Goal: Entertainment & Leisure: Browse casually

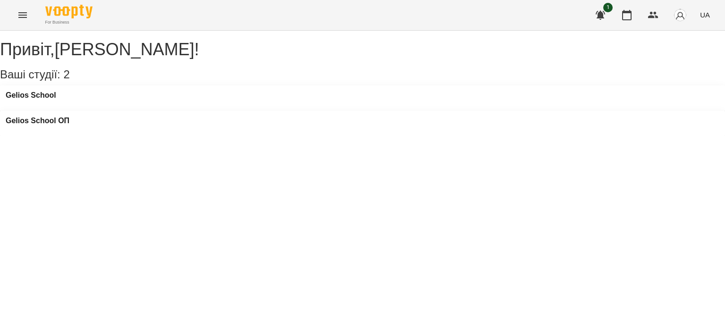
click at [114, 111] on div "Gelios School" at bounding box center [362, 97] width 725 height 25
drag, startPoint x: 196, startPoint y: 109, endPoint x: 82, endPoint y: 99, distance: 114.7
click at [192, 109] on div "Gelios School" at bounding box center [362, 97] width 725 height 25
click at [39, 100] on h3 "Gelios School" at bounding box center [31, 95] width 50 height 8
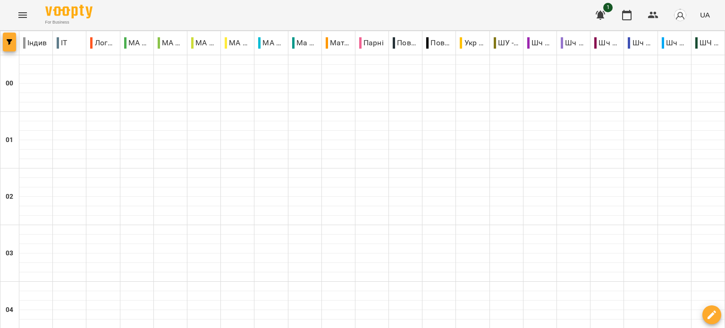
click at [9, 50] on button "button" at bounding box center [9, 42] width 13 height 19
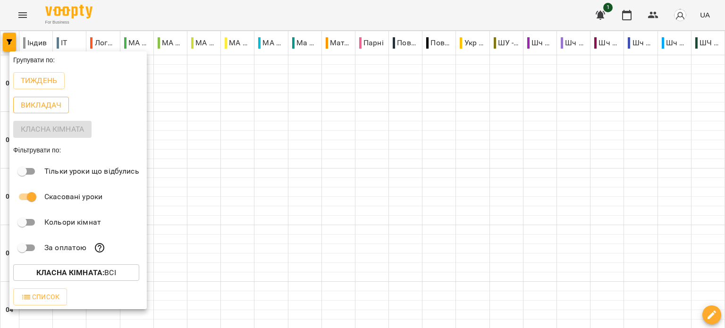
click at [48, 105] on p "Викладач" at bounding box center [41, 105] width 41 height 11
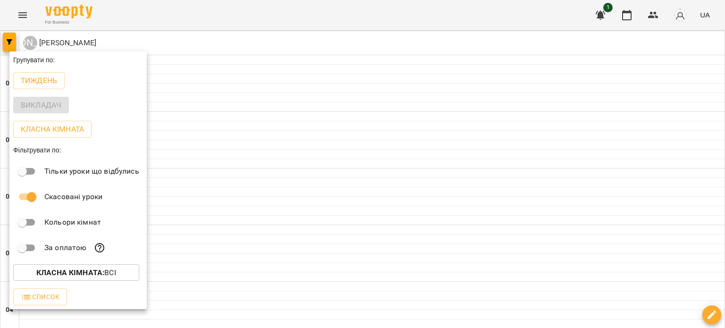
click at [221, 15] on div at bounding box center [362, 164] width 725 height 328
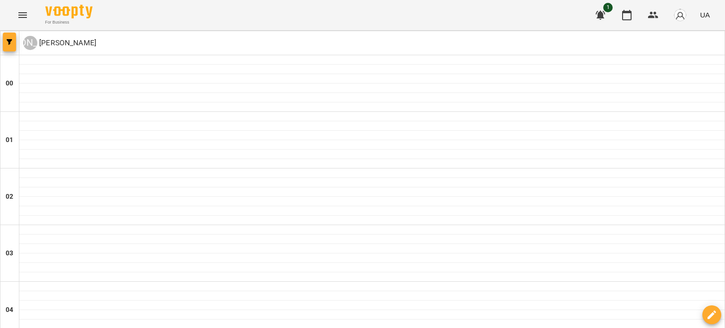
click at [15, 43] on span "button" at bounding box center [9, 42] width 13 height 6
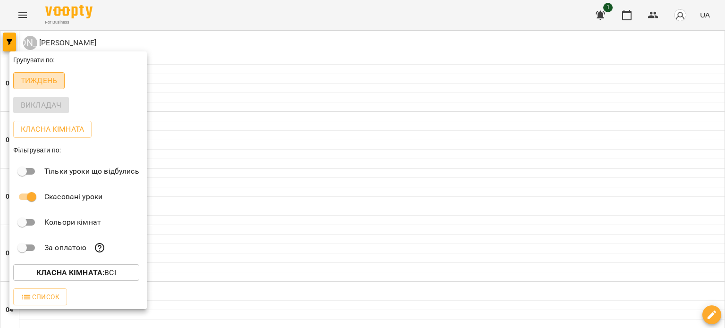
click at [44, 81] on p "Тиждень" at bounding box center [39, 80] width 36 height 11
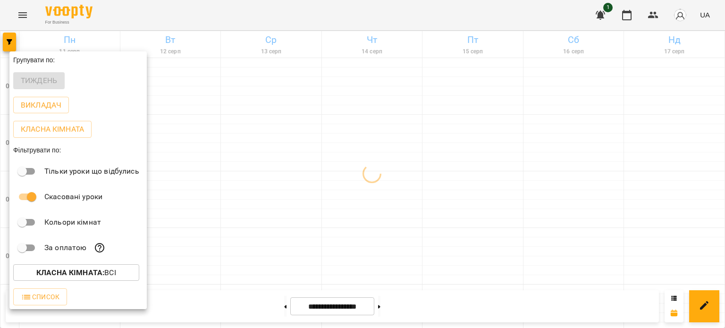
click at [201, 17] on div at bounding box center [362, 164] width 725 height 328
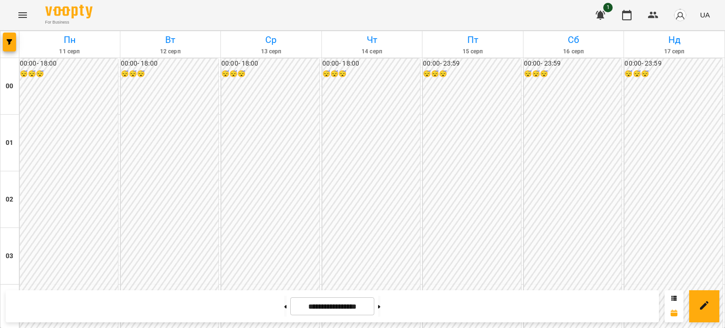
click at [682, 16] on img "button" at bounding box center [679, 14] width 13 height 13
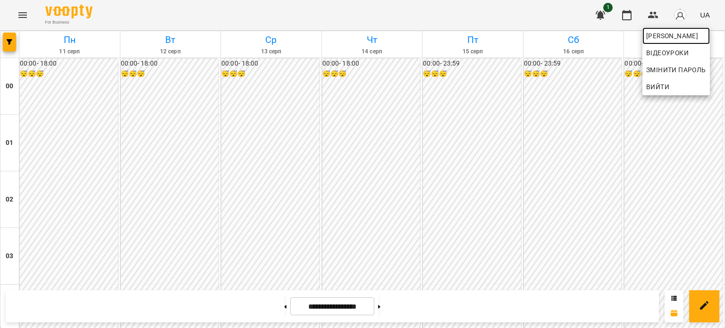
click at [683, 38] on span "[PERSON_NAME]" at bounding box center [676, 35] width 60 height 11
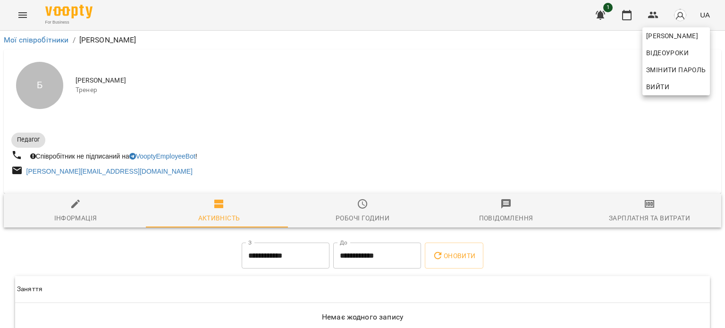
click at [199, 151] on div at bounding box center [362, 164] width 725 height 328
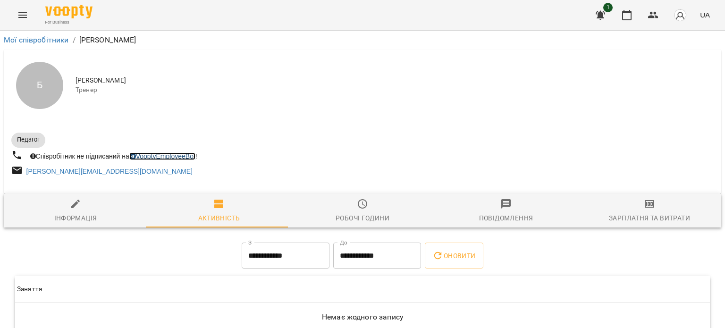
click at [189, 158] on link "VooptyEmployeeBot" at bounding box center [162, 156] width 66 height 8
click at [25, 18] on icon "Menu" at bounding box center [22, 14] width 11 height 11
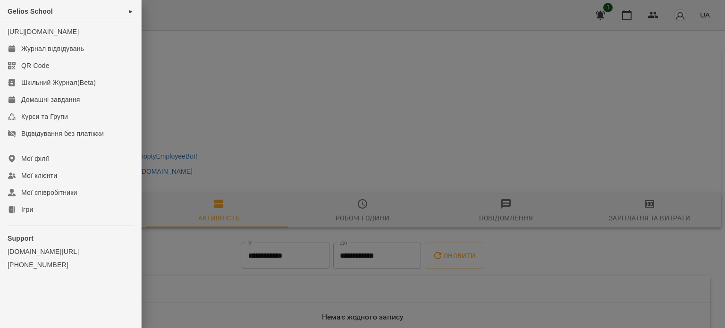
drag, startPoint x: 187, startPoint y: 40, endPoint x: 231, endPoint y: 50, distance: 45.0
click at [188, 40] on div at bounding box center [362, 164] width 725 height 328
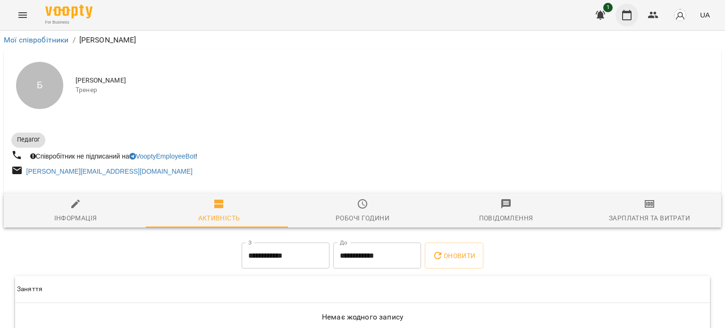
click at [631, 19] on icon "button" at bounding box center [626, 14] width 11 height 11
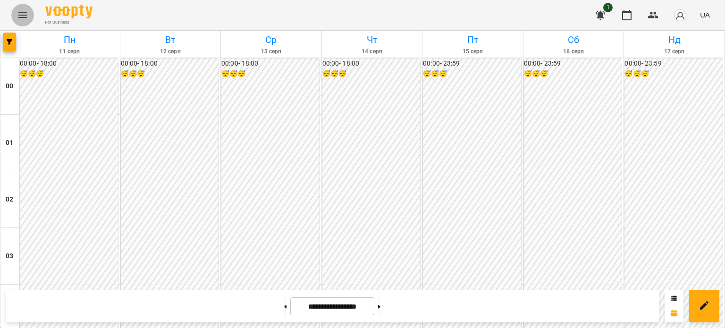
click at [18, 20] on icon "Menu" at bounding box center [22, 14] width 11 height 11
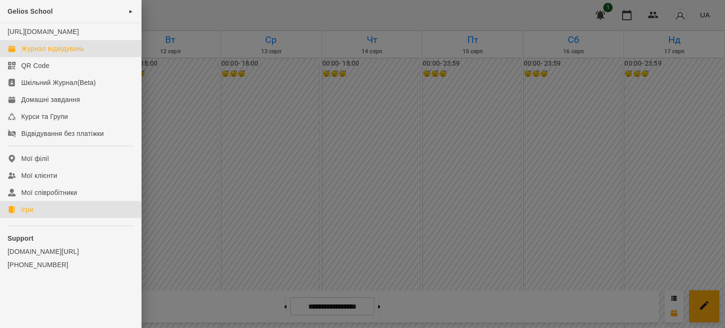
click at [38, 218] on link "Ігри" at bounding box center [70, 209] width 141 height 17
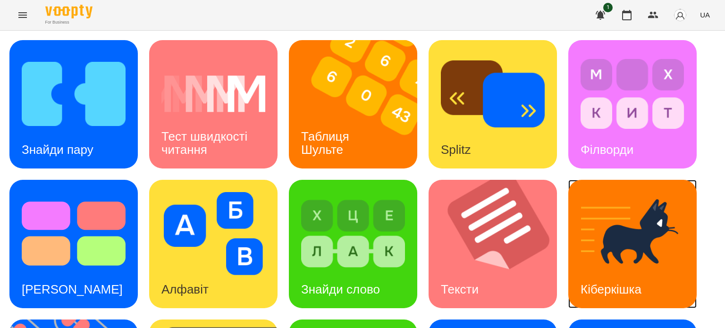
click at [639, 252] on img at bounding box center [633, 233] width 104 height 83
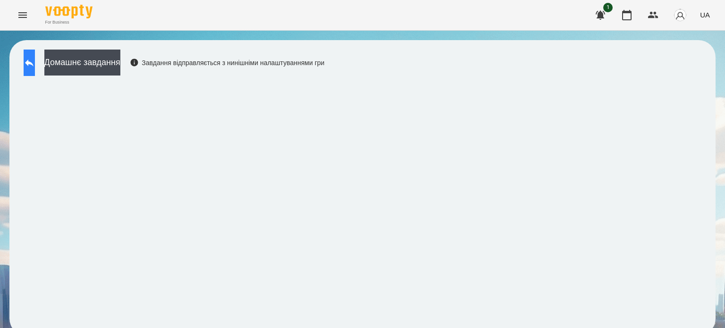
click at [35, 62] on button at bounding box center [29, 63] width 11 height 26
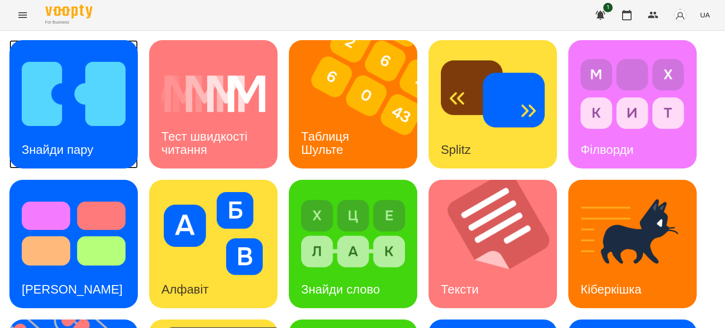
click at [76, 123] on img at bounding box center [74, 93] width 104 height 83
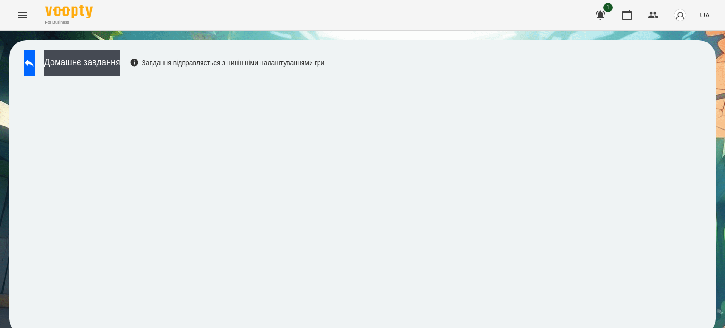
scroll to position [7, 0]
click at [35, 57] on icon at bounding box center [29, 62] width 11 height 11
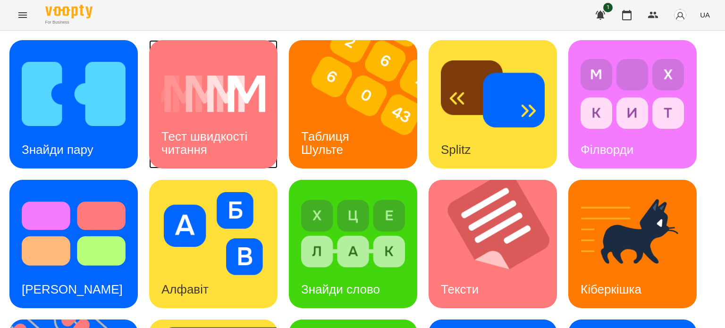
click at [220, 140] on div "Тест швидкості читання" at bounding box center [213, 143] width 128 height 50
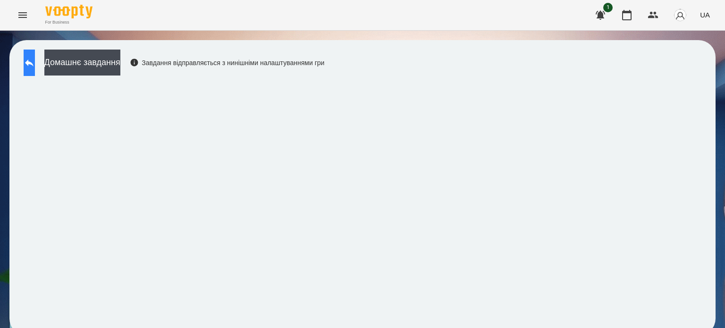
click at [34, 64] on icon at bounding box center [29, 62] width 8 height 7
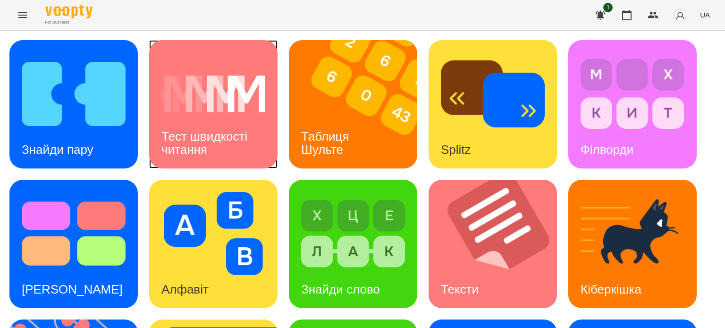
click at [223, 111] on img at bounding box center [213, 93] width 104 height 83
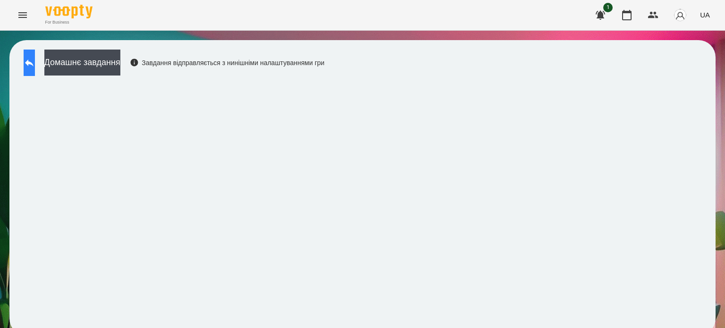
click at [35, 65] on button at bounding box center [29, 63] width 11 height 26
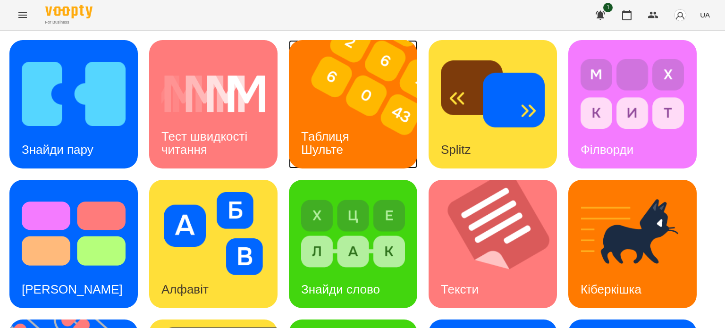
click at [365, 130] on img at bounding box center [359, 104] width 140 height 128
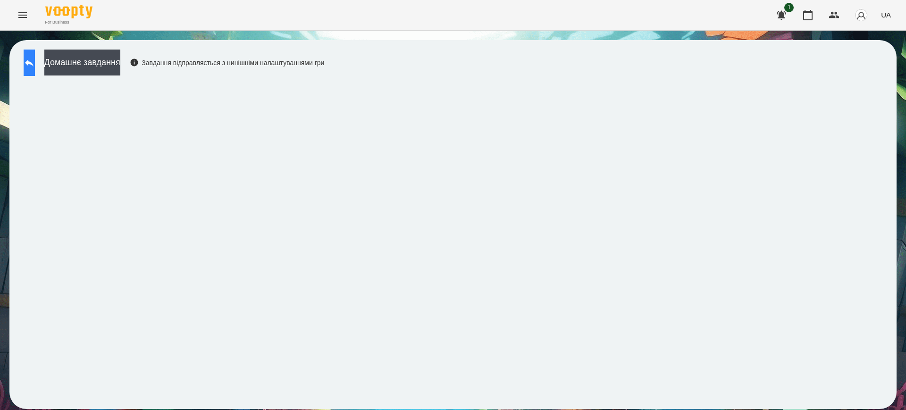
click at [34, 62] on icon at bounding box center [29, 62] width 8 height 7
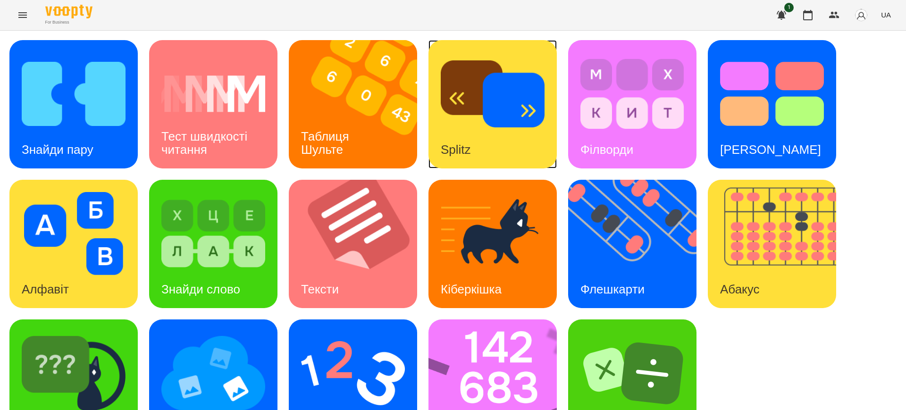
click at [520, 118] on img at bounding box center [493, 93] width 104 height 83
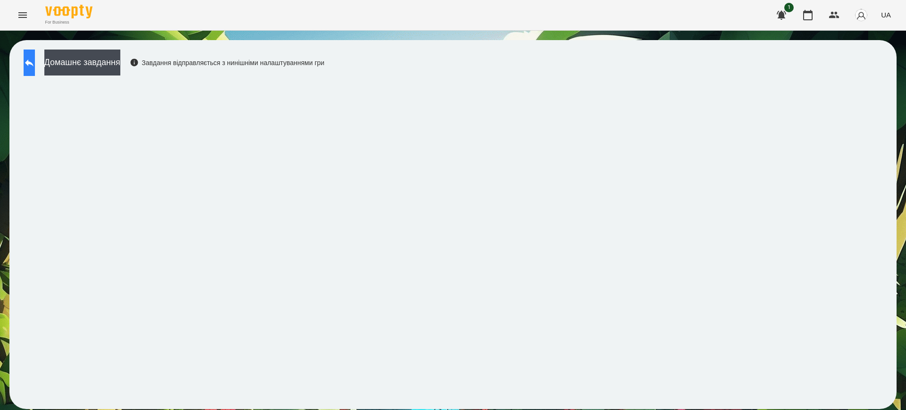
click at [35, 67] on icon at bounding box center [29, 62] width 11 height 11
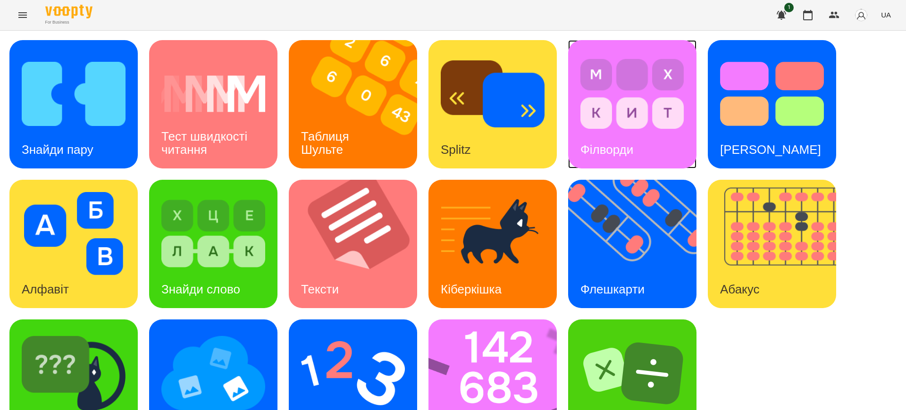
click at [652, 128] on img at bounding box center [633, 93] width 104 height 83
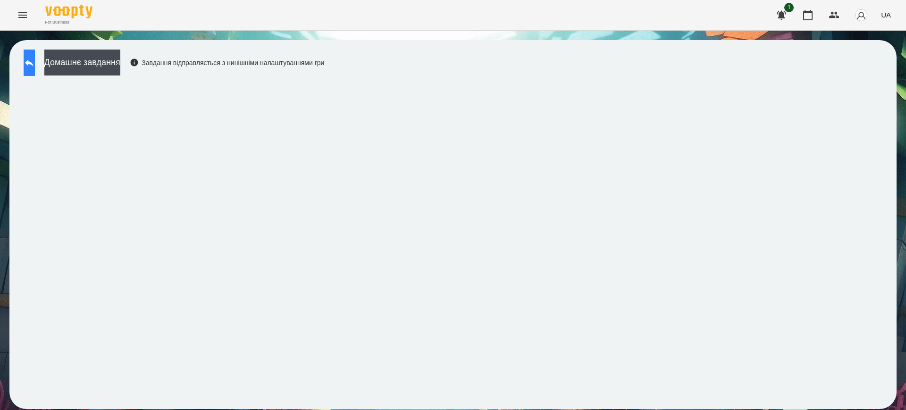
click at [32, 58] on button at bounding box center [29, 63] width 11 height 26
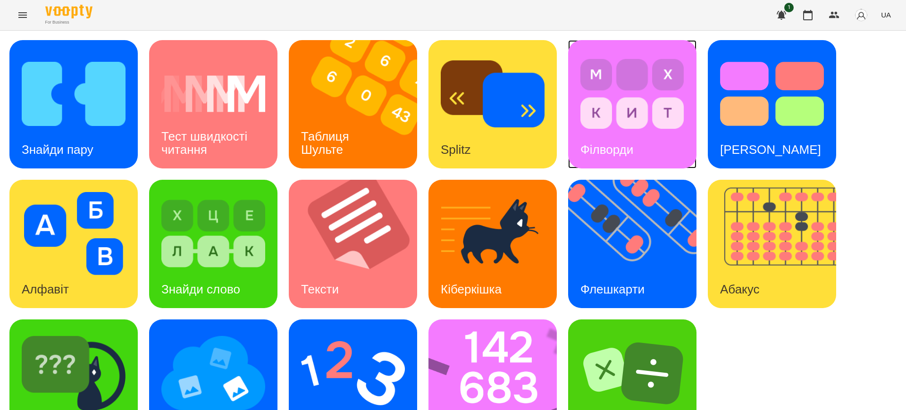
click at [616, 131] on div "Філворди" at bounding box center [606, 149] width 77 height 37
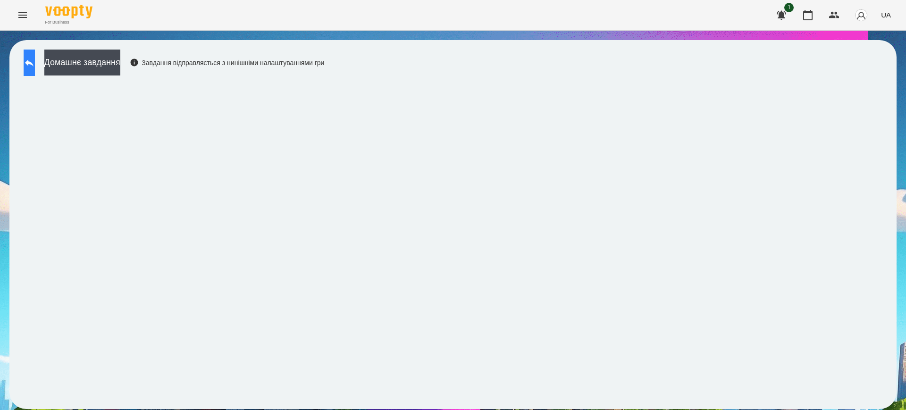
click at [35, 60] on icon at bounding box center [29, 62] width 11 height 11
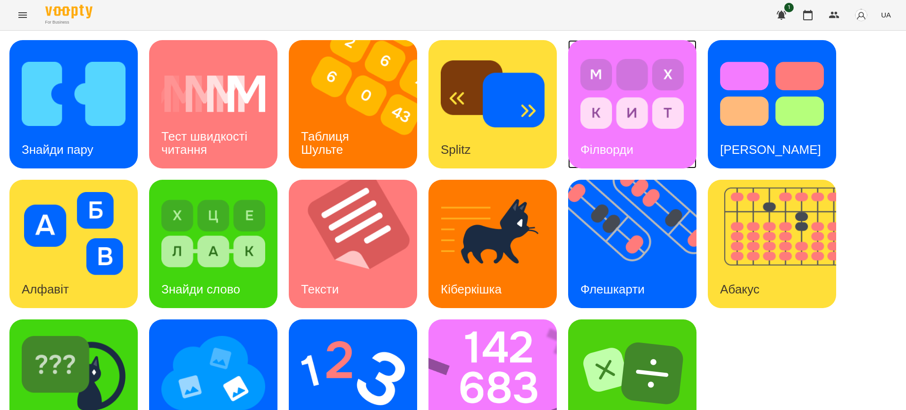
click at [687, 123] on div "Філворди" at bounding box center [632, 104] width 128 height 128
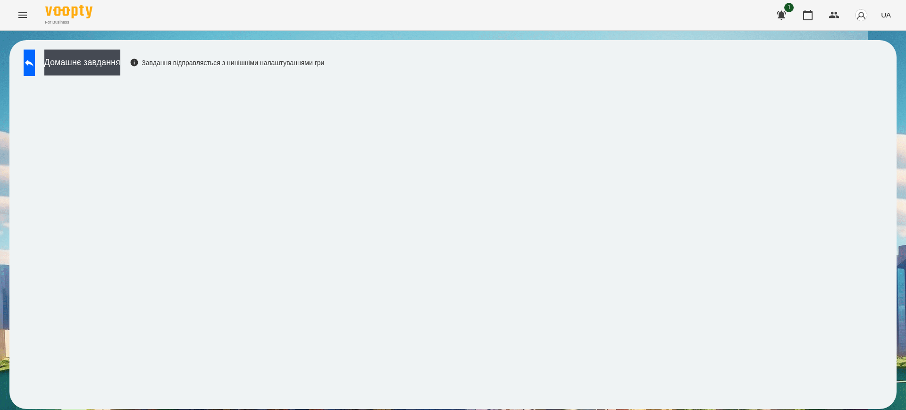
click at [21, 54] on div "Домашнє завдання Завдання відправляється з нинішніми налаштуваннями гри" at bounding box center [171, 65] width 305 height 31
click at [23, 56] on div "Домашнє завдання Завдання відправляється з нинішніми налаштуваннями гри" at bounding box center [171, 65] width 305 height 31
click at [35, 61] on icon at bounding box center [29, 62] width 11 height 11
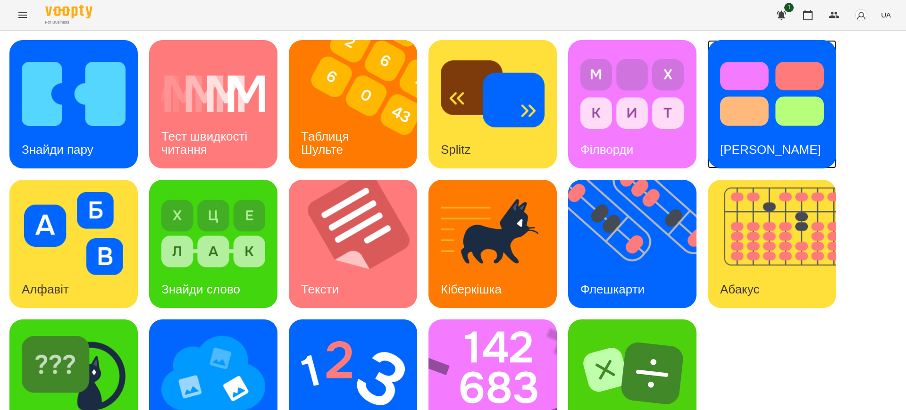
click at [724, 143] on h3 "[PERSON_NAME]" at bounding box center [770, 150] width 101 height 14
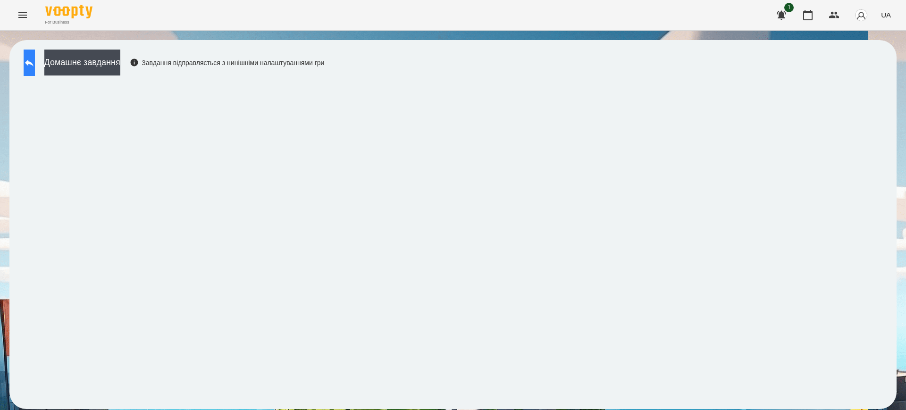
click at [35, 59] on icon at bounding box center [29, 62] width 11 height 11
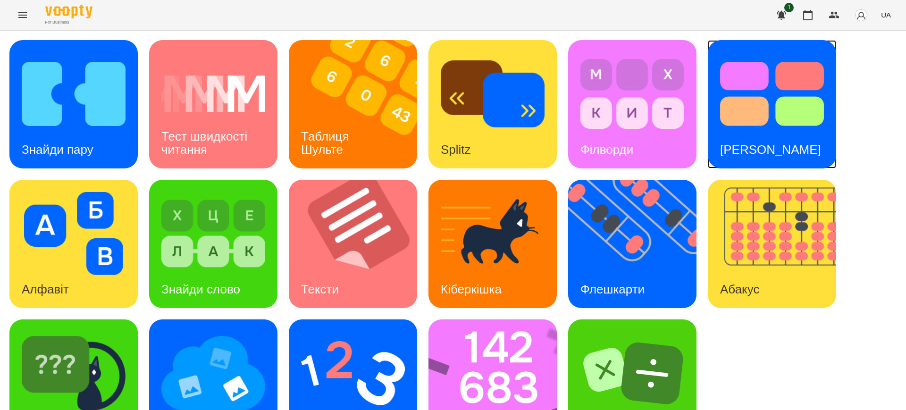
click at [724, 126] on img at bounding box center [772, 93] width 104 height 83
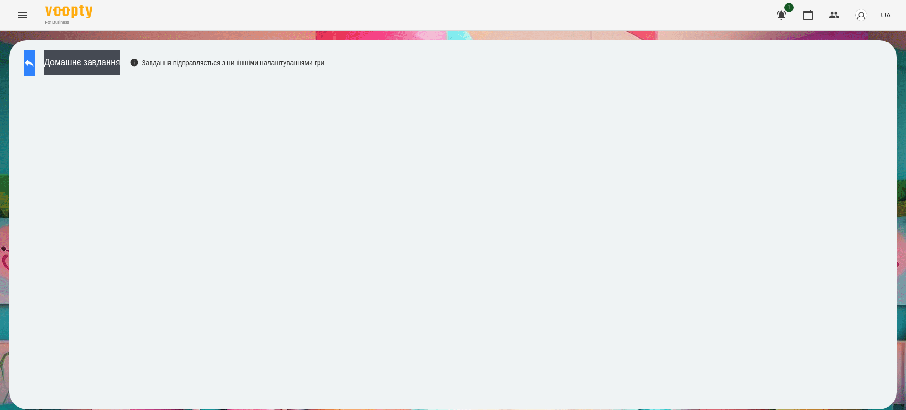
click at [35, 60] on icon at bounding box center [29, 62] width 11 height 11
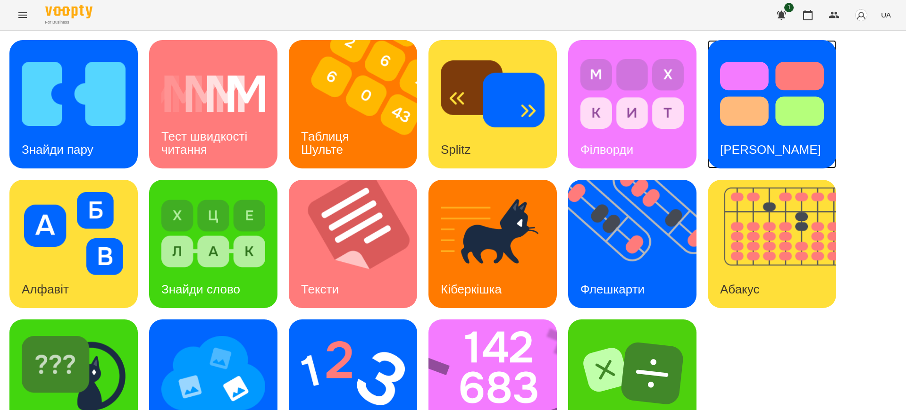
click at [724, 143] on h3 "[PERSON_NAME]" at bounding box center [770, 150] width 101 height 14
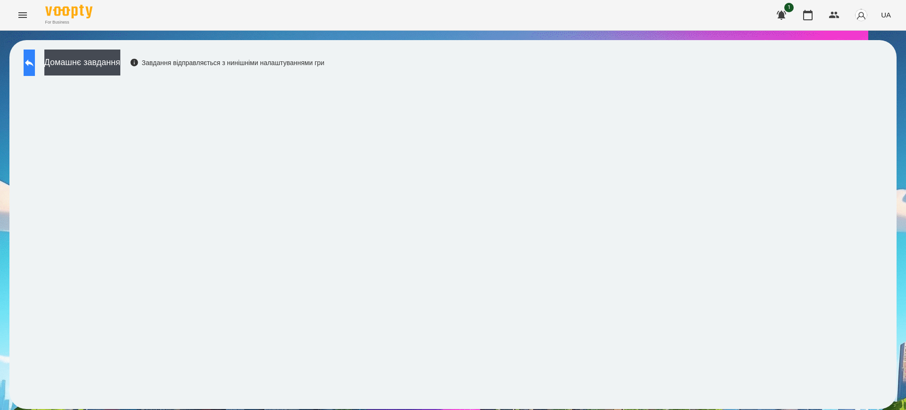
click at [27, 54] on button at bounding box center [29, 63] width 11 height 26
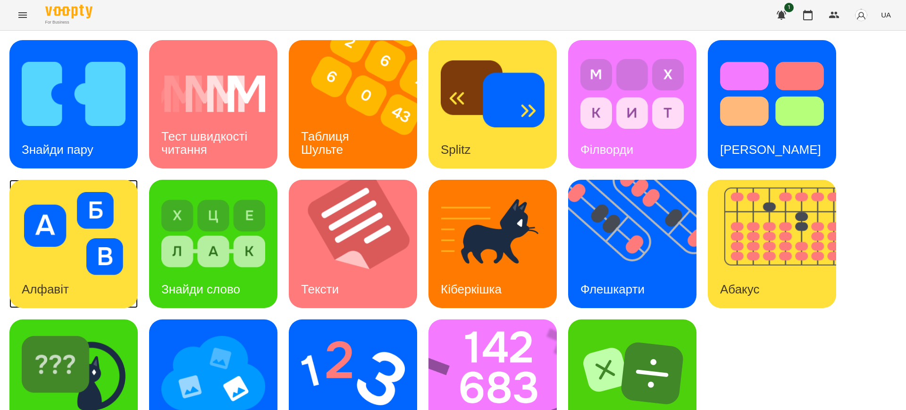
click at [46, 267] on img at bounding box center [74, 233] width 104 height 83
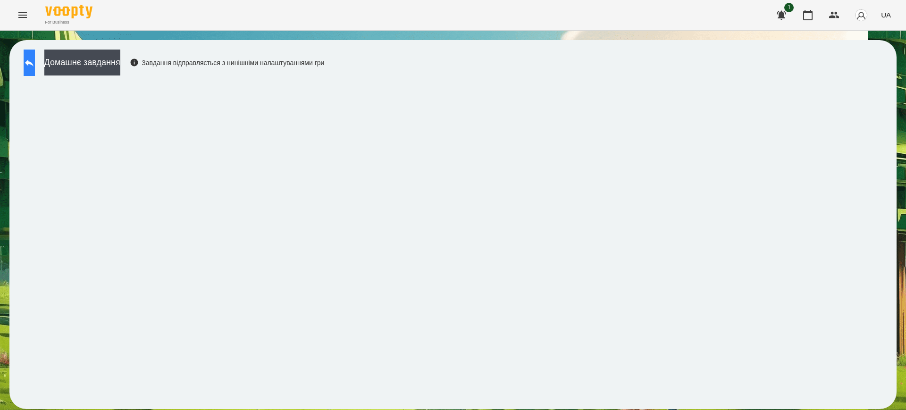
click at [35, 60] on button at bounding box center [29, 63] width 11 height 26
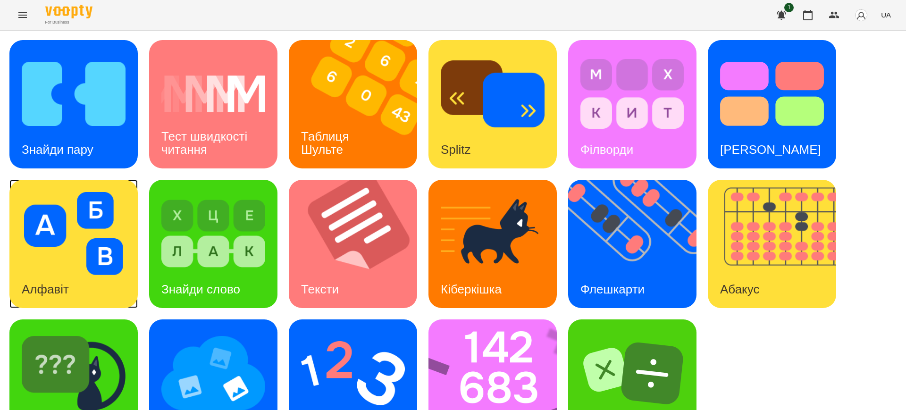
click at [109, 264] on img at bounding box center [74, 233] width 104 height 83
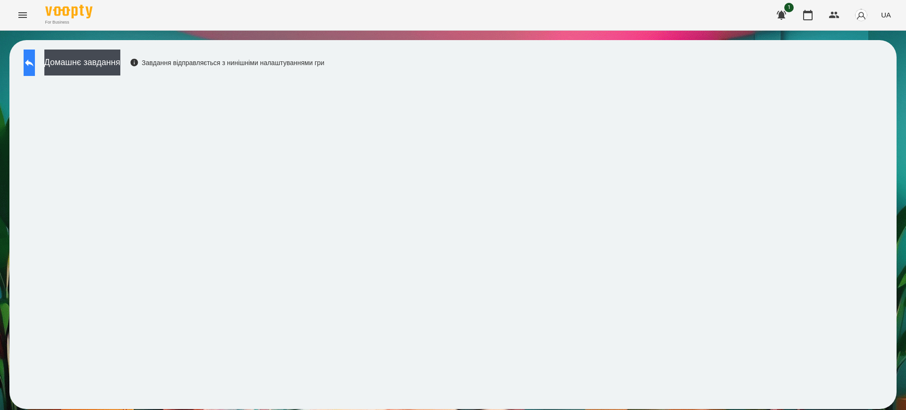
click at [34, 63] on icon at bounding box center [29, 62] width 11 height 11
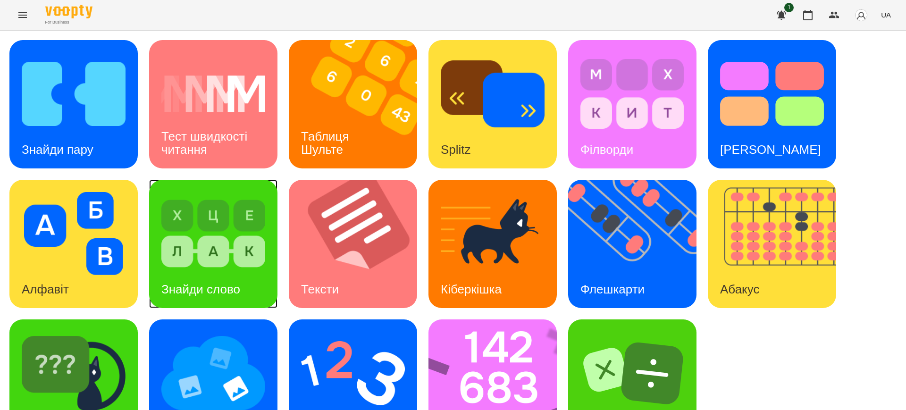
click at [230, 268] on img at bounding box center [213, 233] width 104 height 83
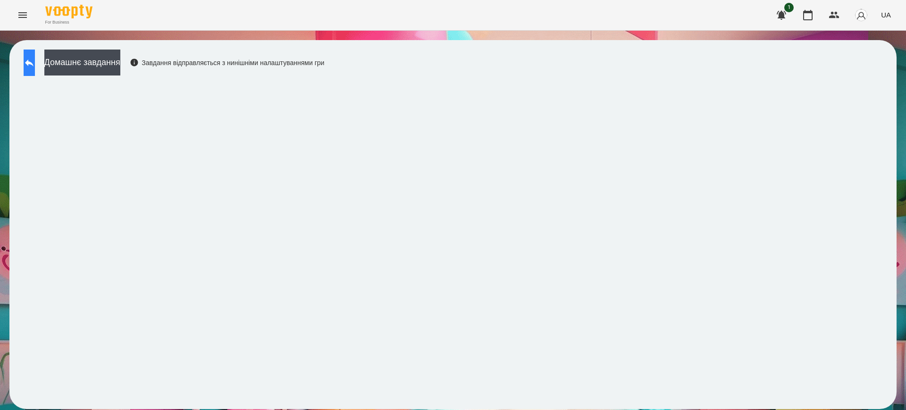
click at [34, 64] on icon at bounding box center [29, 62] width 8 height 7
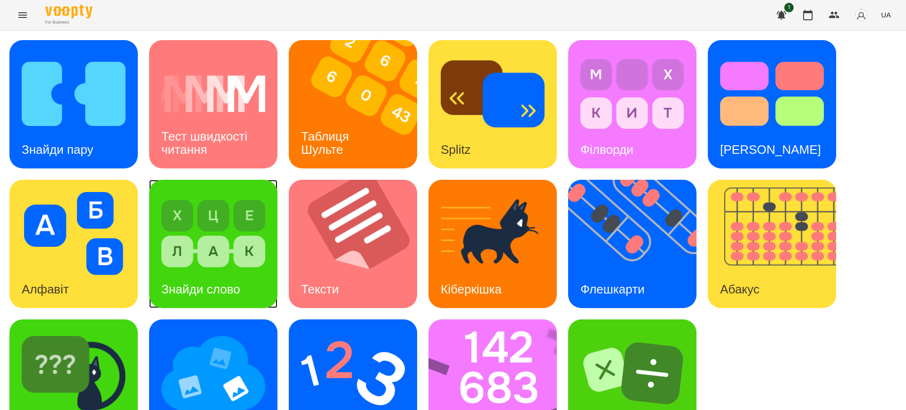
click at [177, 266] on img at bounding box center [213, 233] width 104 height 83
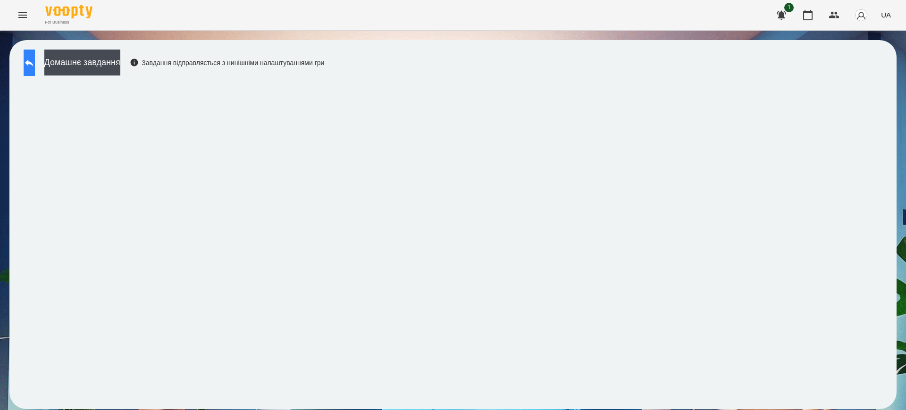
click at [34, 59] on icon at bounding box center [29, 62] width 11 height 11
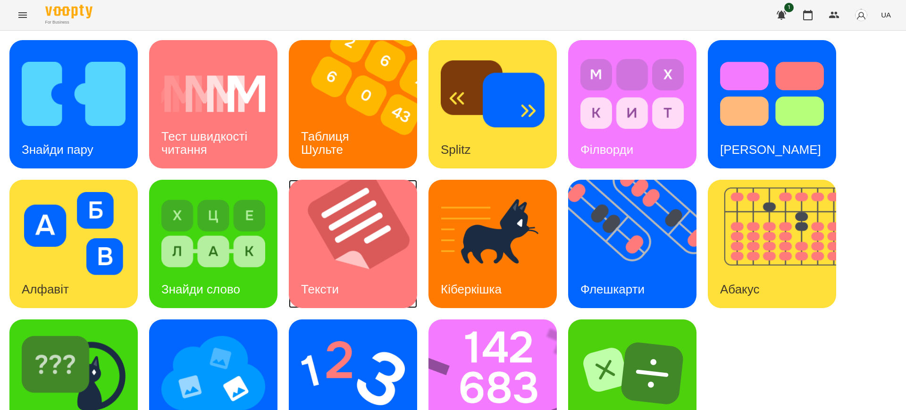
click at [416, 270] on img at bounding box center [359, 244] width 140 height 128
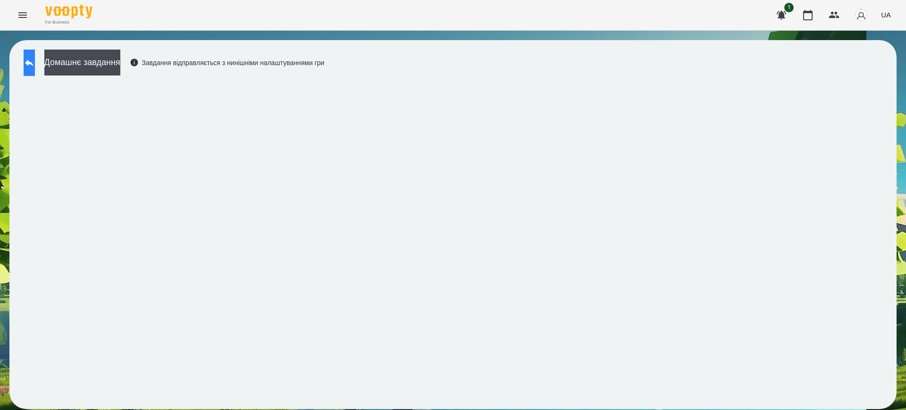
click at [35, 56] on button at bounding box center [29, 63] width 11 height 26
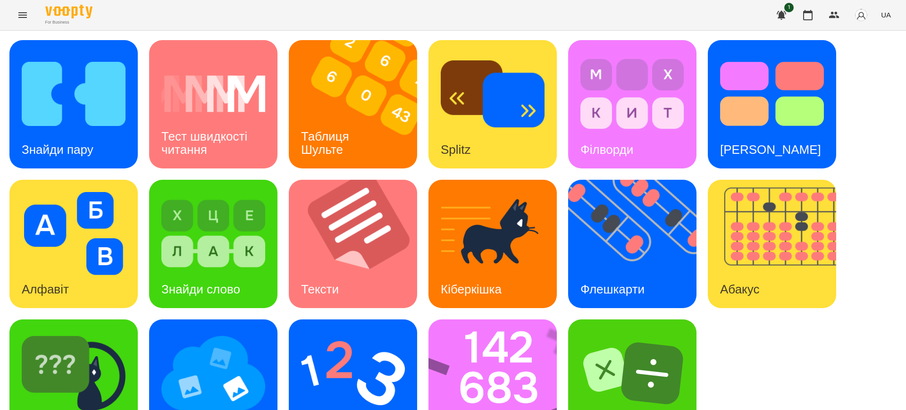
scroll to position [47, 0]
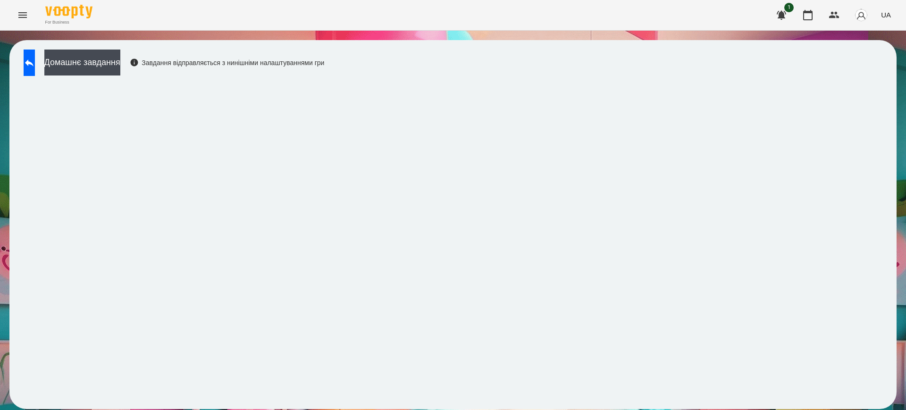
drag, startPoint x: 73, startPoint y: 361, endPoint x: 498, endPoint y: 75, distance: 512.7
click at [498, 75] on div "Домашнє завдання Завдання відправляється з нинішніми налаштуваннями гри" at bounding box center [452, 224] width 887 height 369
click at [35, 58] on button at bounding box center [29, 63] width 11 height 26
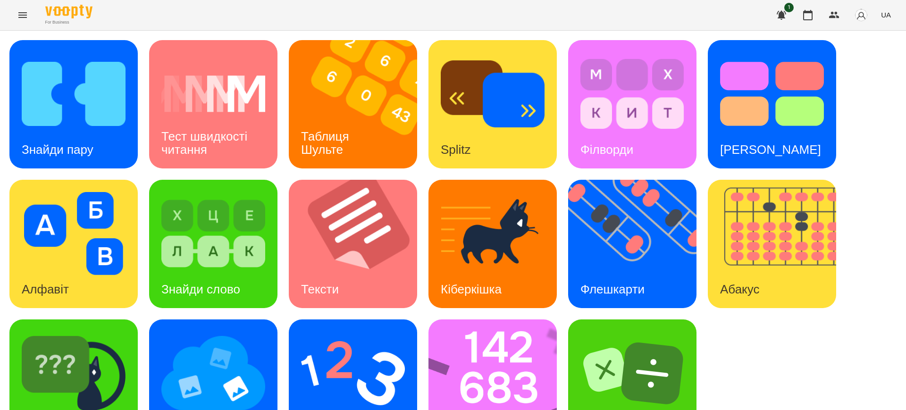
scroll to position [47, 0]
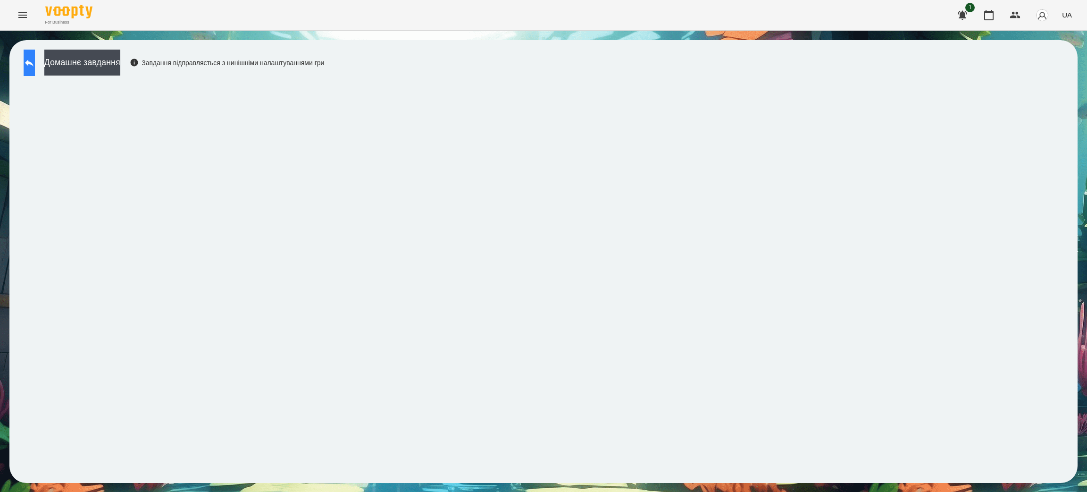
click at [35, 62] on button at bounding box center [29, 63] width 11 height 26
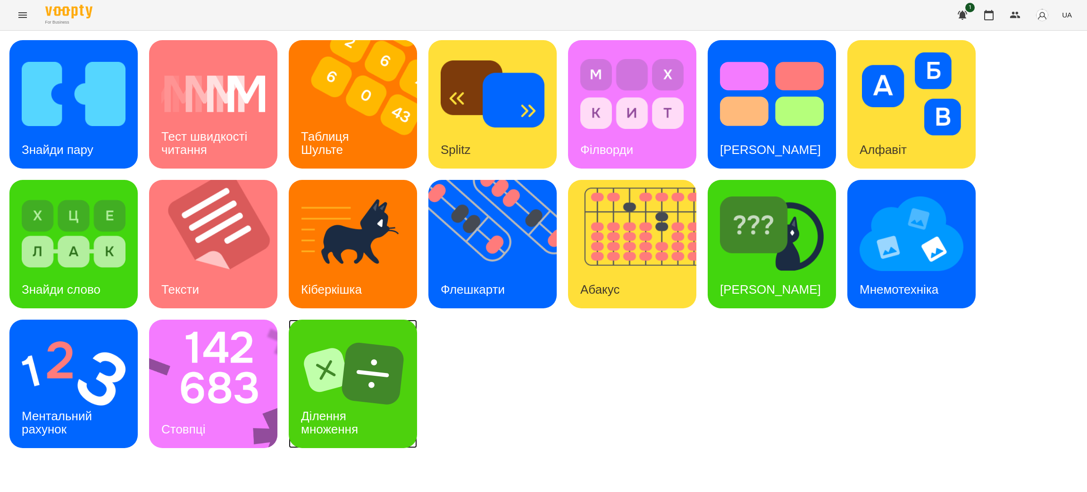
click at [329, 328] on img at bounding box center [353, 373] width 104 height 83
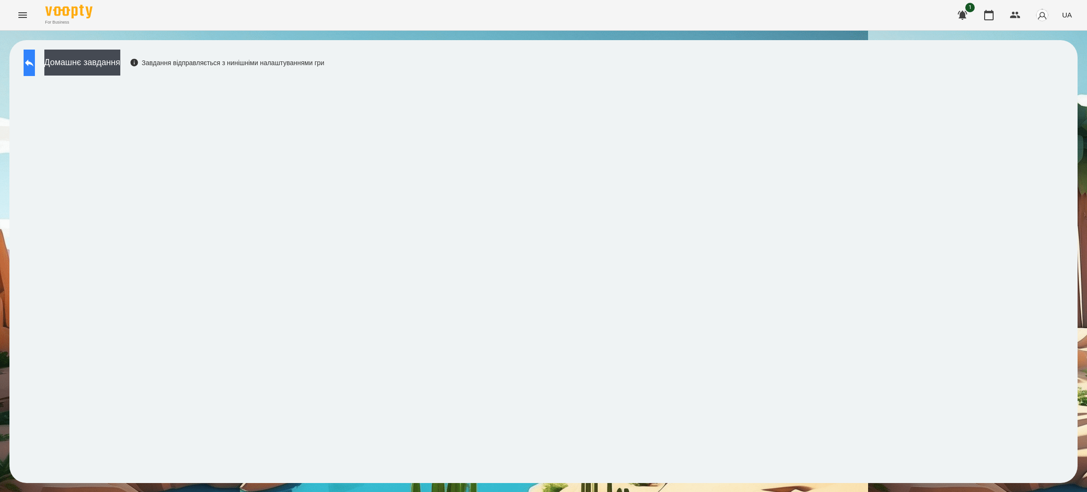
click at [35, 56] on button at bounding box center [29, 63] width 11 height 26
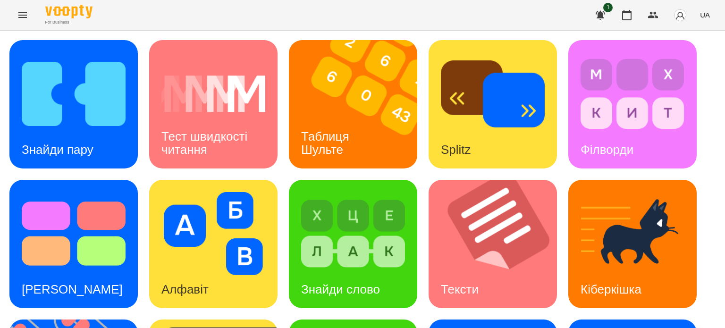
click at [22, 16] on icon "Menu" at bounding box center [22, 14] width 11 height 11
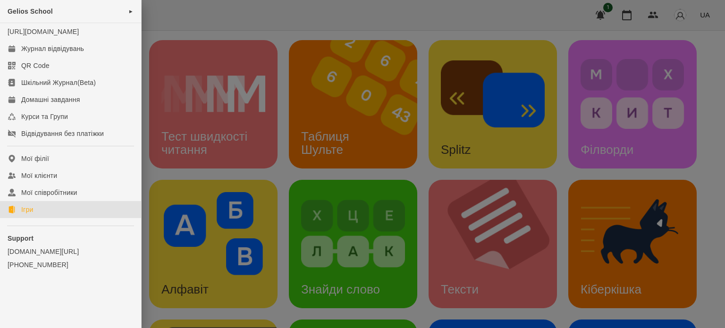
click at [45, 218] on link "Ігри" at bounding box center [70, 209] width 141 height 17
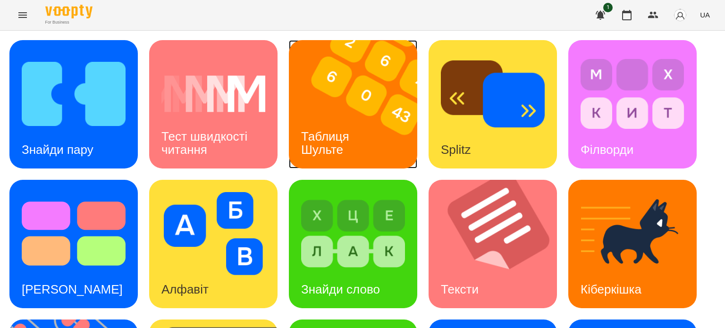
click at [344, 123] on div "Таблиця Шульте" at bounding box center [327, 143] width 76 height 50
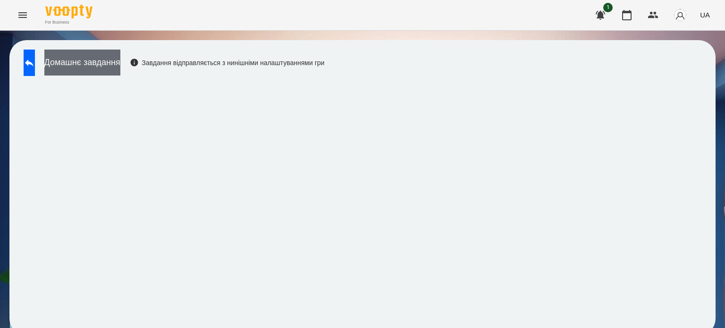
click at [120, 67] on button "Домашнє завдання" at bounding box center [82, 63] width 76 height 26
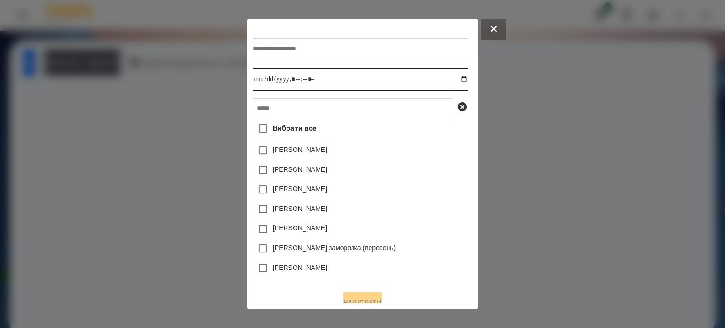
click at [287, 76] on input "datetime-local" at bounding box center [360, 79] width 215 height 23
click at [253, 82] on input "datetime-local" at bounding box center [360, 79] width 215 height 23
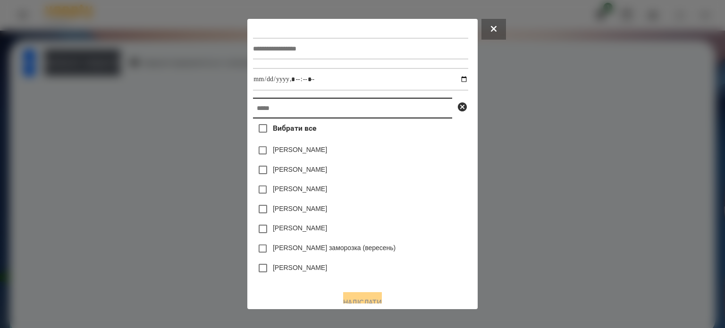
click at [268, 108] on input "text" at bounding box center [352, 108] width 199 height 21
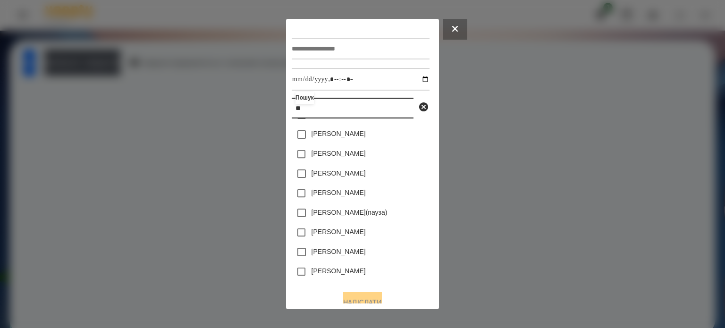
scroll to position [236, 0]
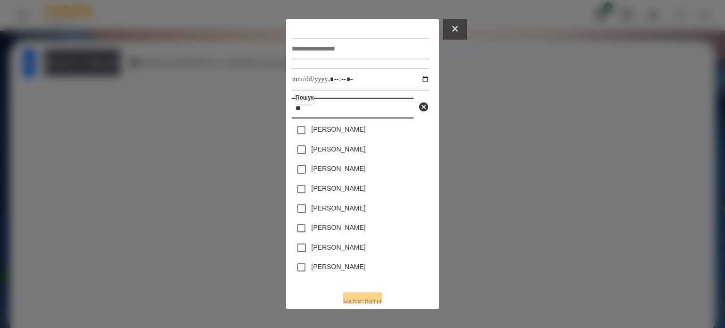
type input "**"
click at [461, 32] on button at bounding box center [455, 29] width 25 height 21
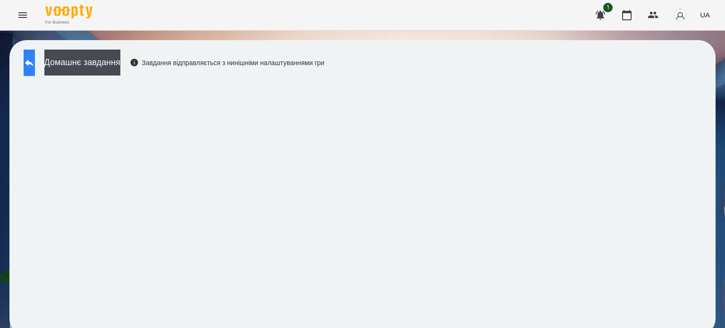
click at [35, 56] on button at bounding box center [29, 63] width 11 height 26
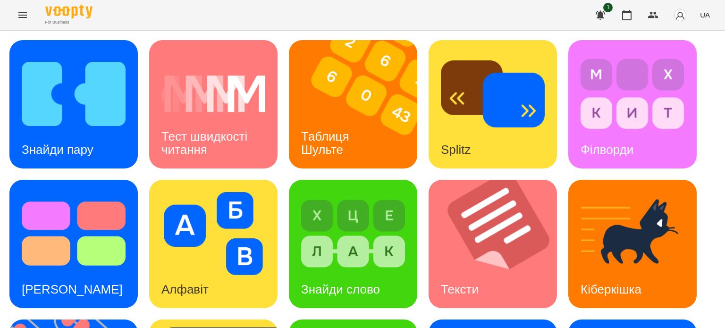
scroll to position [94, 0]
click at [342, 192] on img at bounding box center [353, 233] width 104 height 83
